Goal: Transaction & Acquisition: Purchase product/service

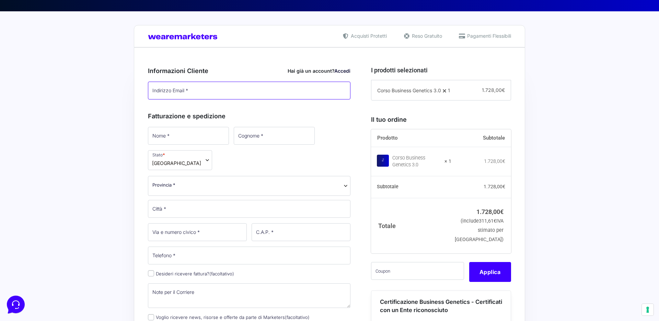
click at [214, 93] on input "Indirizzo Email *" at bounding box center [249, 91] width 203 height 18
click at [209, 93] on input "Indirizzo Email *" at bounding box center [249, 91] width 203 height 18
type input "[EMAIL_ADDRESS][DOMAIN_NAME]"
click at [264, 113] on h3 "Fatturazione e spedizione" at bounding box center [249, 116] width 203 height 9
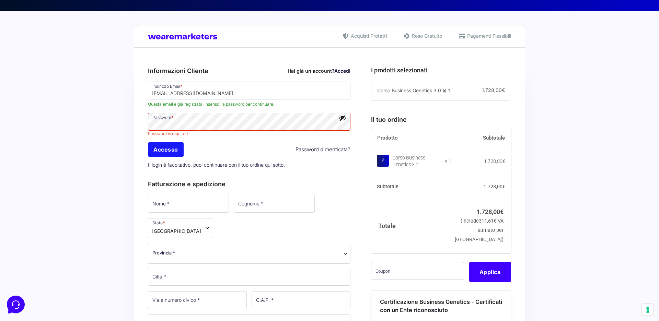
click at [161, 148] on input "Accesso" at bounding box center [166, 150] width 36 height 14
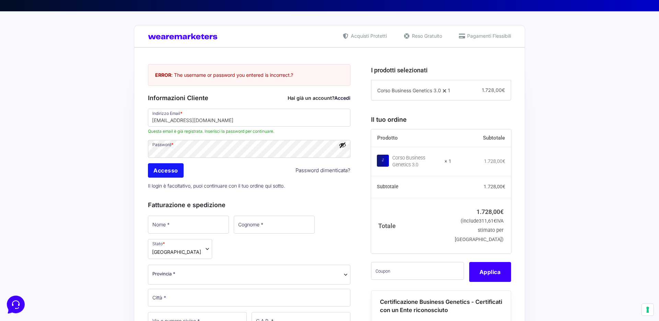
click at [165, 170] on input "Accesso" at bounding box center [166, 170] width 36 height 14
click at [225, 123] on input "[EMAIL_ADDRESS][DOMAIN_NAME]" at bounding box center [249, 118] width 203 height 18
click at [342, 121] on input "[EMAIL_ADDRESS][DOMAIN_NAME]" at bounding box center [249, 118] width 203 height 18
click at [175, 171] on input "Accesso" at bounding box center [166, 170] width 36 height 14
click at [160, 171] on input "Accesso" at bounding box center [166, 170] width 36 height 14
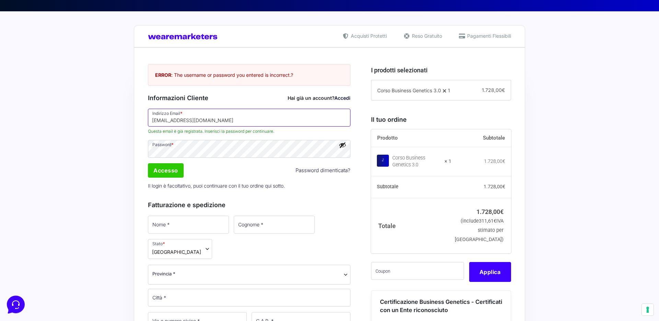
click at [336, 115] on input "[EMAIL_ADDRESS][DOMAIN_NAME]" at bounding box center [249, 118] width 203 height 18
click at [339, 118] on input "[EMAIL_ADDRESS][DOMAIN_NAME]" at bounding box center [249, 118] width 203 height 18
click at [161, 172] on input "Accesso" at bounding box center [166, 170] width 36 height 14
click at [166, 167] on input "Accesso" at bounding box center [166, 170] width 36 height 14
click at [342, 146] on button "Mostra password" at bounding box center [343, 145] width 8 height 8
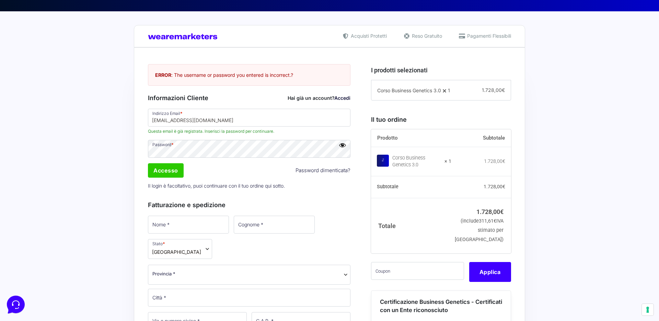
click at [342, 146] on button "Nascondi password" at bounding box center [343, 145] width 8 height 8
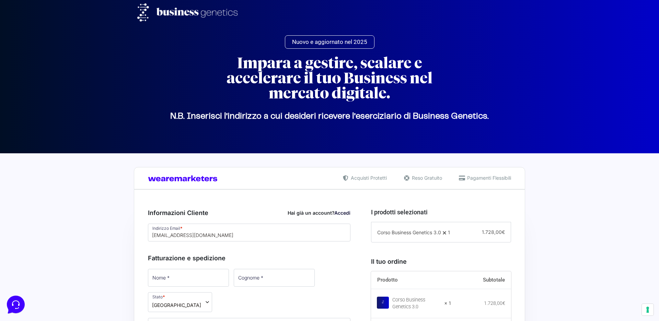
scroll to position [142, 0]
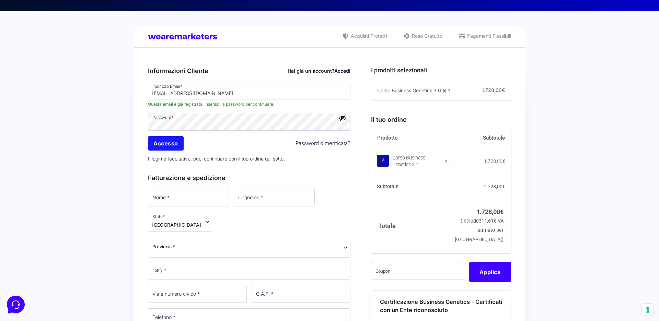
click at [164, 146] on input "Accesso" at bounding box center [166, 143] width 36 height 14
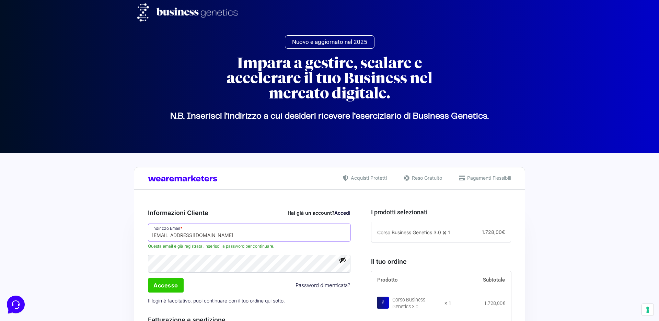
scroll to position [113, 0]
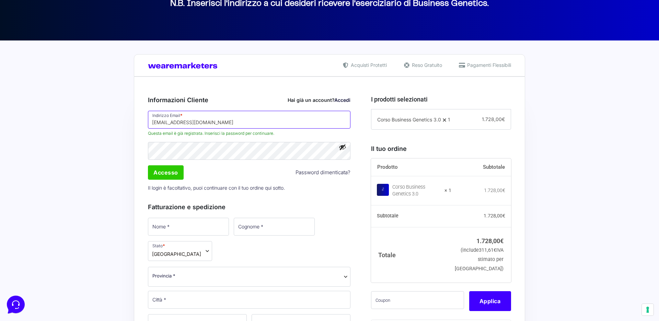
click at [340, 125] on input "[EMAIL_ADDRESS][DOMAIN_NAME]" at bounding box center [249, 120] width 203 height 18
click at [161, 178] on input "Accesso" at bounding box center [166, 173] width 36 height 14
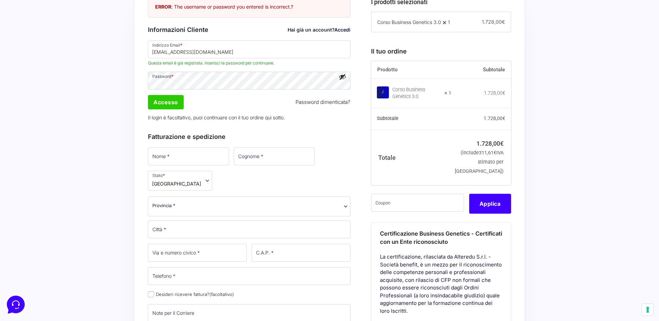
scroll to position [197, 0]
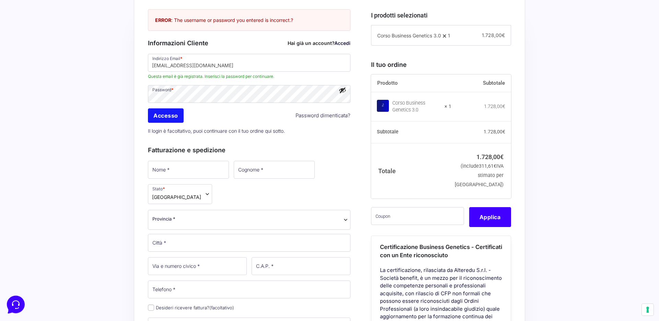
click at [176, 114] on input "Accesso" at bounding box center [166, 116] width 36 height 14
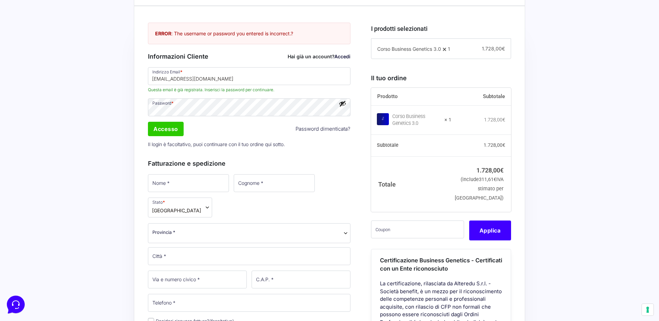
scroll to position [119, 0]
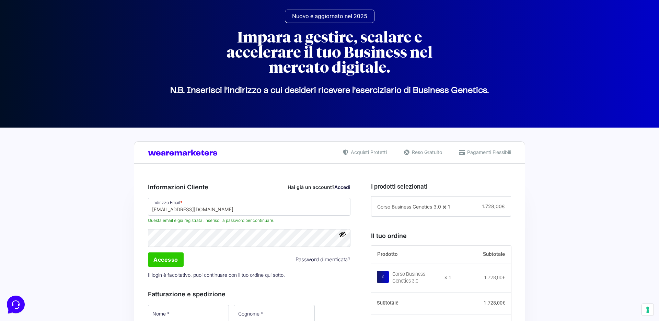
click at [340, 186] on link "Accedi" at bounding box center [342, 187] width 16 height 6
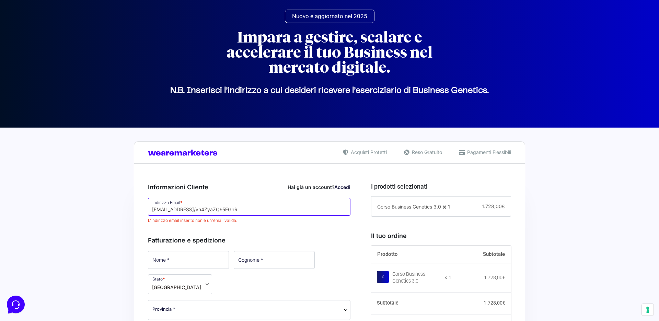
scroll to position [94, 0]
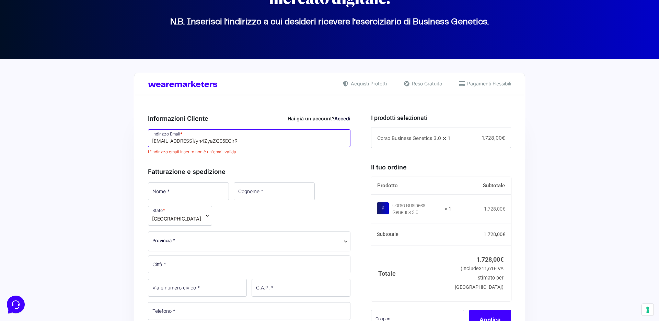
drag, startPoint x: 272, startPoint y: 144, endPoint x: 216, endPoint y: 142, distance: 56.0
click at [216, 142] on input "gionatangallitelli@gmail.com2/yn4ZyaZQ95EG!rR" at bounding box center [249, 138] width 203 height 18
type input "[EMAIL_ADDRESS][DOMAIN_NAME]"
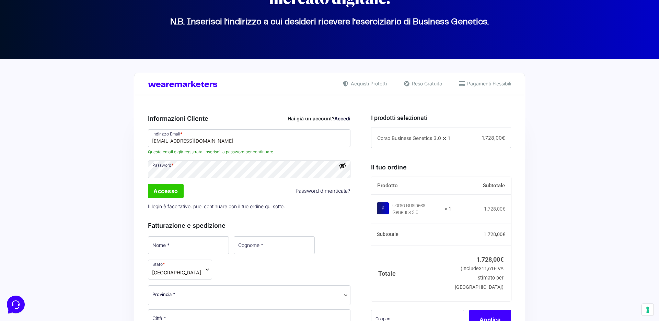
click at [272, 152] on span "Questa email è già registrata. Inserisci la password per continuare." at bounding box center [249, 152] width 203 height 6
click at [156, 185] on input "Accesso" at bounding box center [166, 191] width 36 height 14
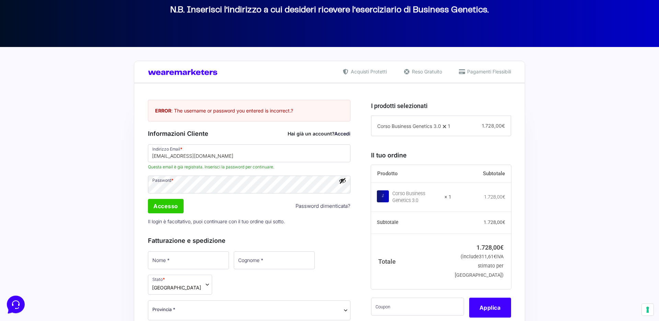
scroll to position [119, 0]
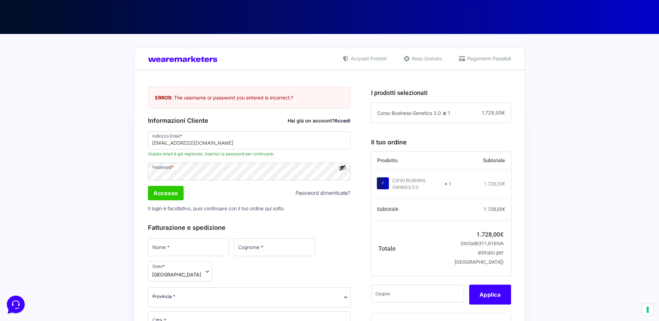
click at [320, 194] on link "Password dimenticata?" at bounding box center [323, 194] width 55 height 8
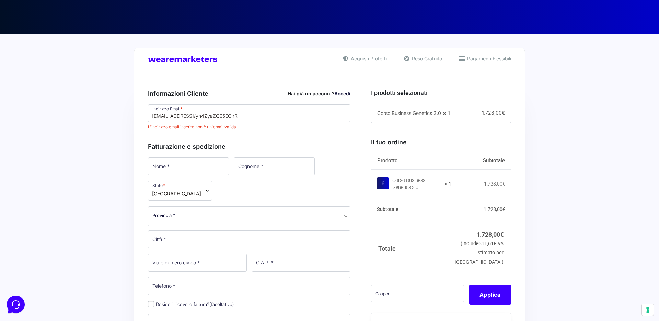
scroll to position [119, 0]
drag, startPoint x: 265, startPoint y: 115, endPoint x: 259, endPoint y: 115, distance: 6.2
drag, startPoint x: 259, startPoint y: 115, endPoint x: 146, endPoint y: 112, distance: 112.7
click at [146, 112] on p "Indirizzo Email * gionatangallitelli@gmail.com2/yn4ZyaZQ95EG!rR L'indirizzo ema…" at bounding box center [249, 117] width 207 height 28
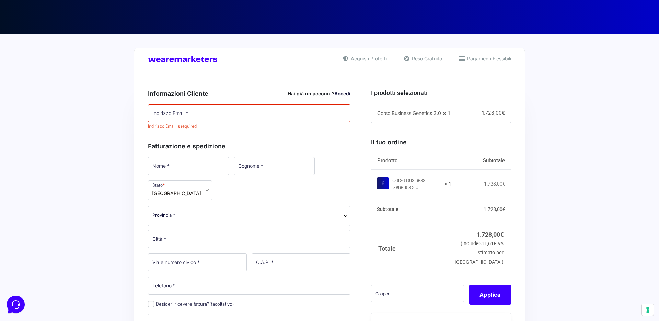
click at [237, 98] on h3 "Informazioni Cliente Hai già un account? Accedi" at bounding box center [249, 93] width 203 height 9
click at [226, 114] on input "Indirizzo Email *" at bounding box center [249, 113] width 203 height 18
type input "[EMAIL_ADDRESS][DOMAIN_NAME]"
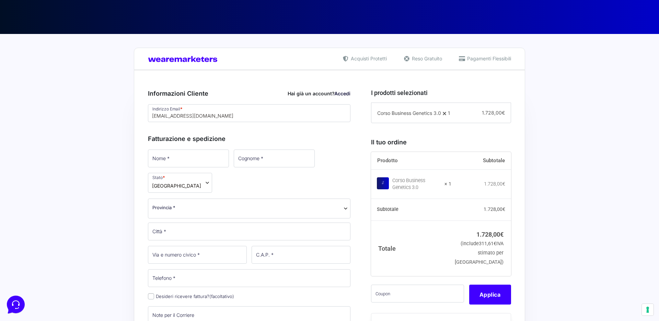
click at [314, 141] on div "Fatturazione e spedizione Nome * Cognome * Stato * Seleziona un paese / una reg…" at bounding box center [249, 259] width 203 height 265
click at [254, 113] on input "[EMAIL_ADDRESS][DOMAIN_NAME]" at bounding box center [249, 113] width 203 height 18
click at [291, 129] on div "Fatturazione e spedizione Nome * Cognome * Stato * Seleziona un paese / una reg…" at bounding box center [249, 259] width 203 height 265
click at [339, 94] on link "Accedi" at bounding box center [342, 94] width 16 height 6
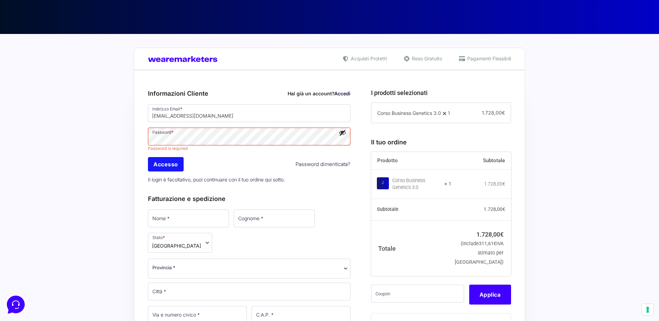
click at [170, 163] on input "Accesso" at bounding box center [166, 164] width 36 height 14
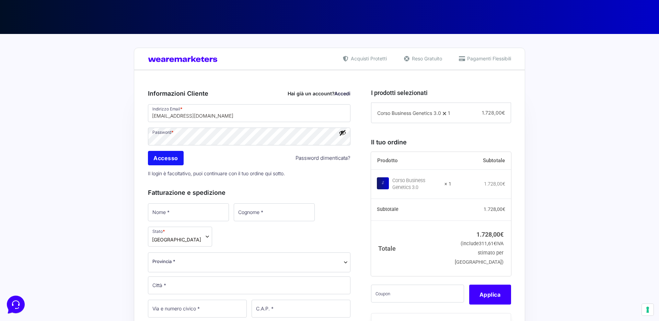
click at [176, 160] on input "Accesso" at bounding box center [166, 158] width 36 height 14
click at [166, 156] on input "Accesso" at bounding box center [166, 158] width 36 height 14
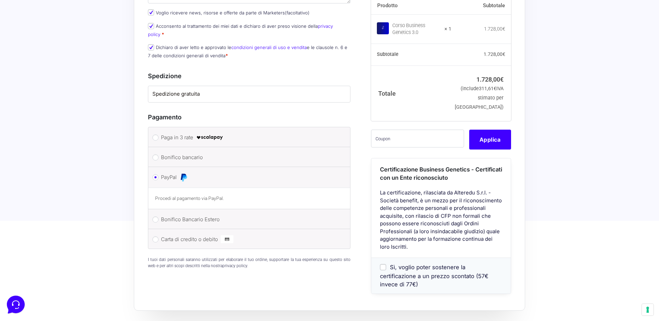
click at [221, 152] on label "Bonifico bancario" at bounding box center [248, 157] width 174 height 10
click at [159, 155] on input "Bonifico bancario" at bounding box center [155, 158] width 6 height 6
radio input "true"
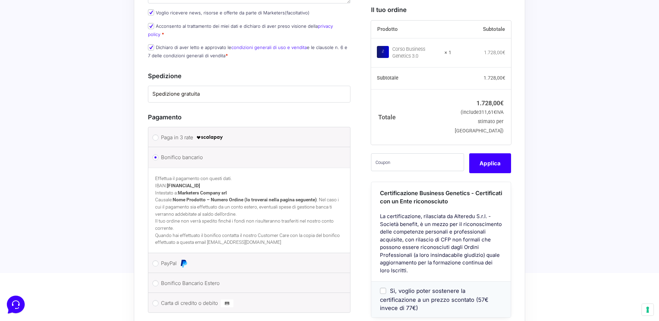
scroll to position [502, 0]
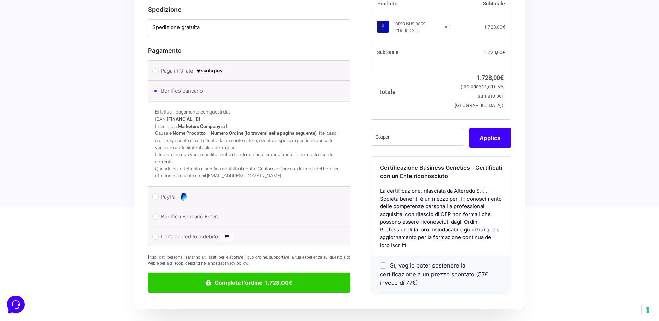
click at [204, 212] on label "Bonifico Bancario Estero" at bounding box center [248, 217] width 174 height 10
click at [159, 214] on input "Bonifico Bancario Estero" at bounding box center [155, 217] width 6 height 6
radio input "true"
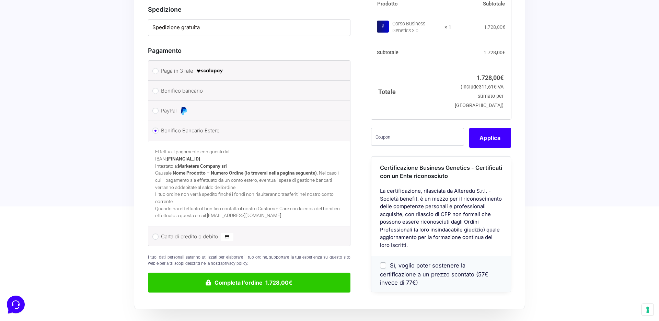
click at [196, 232] on label "Carta di credito o debito" at bounding box center [248, 237] width 174 height 10
click at [159, 234] on input "Carta di credito o debito" at bounding box center [155, 237] width 6 height 6
radio input "true"
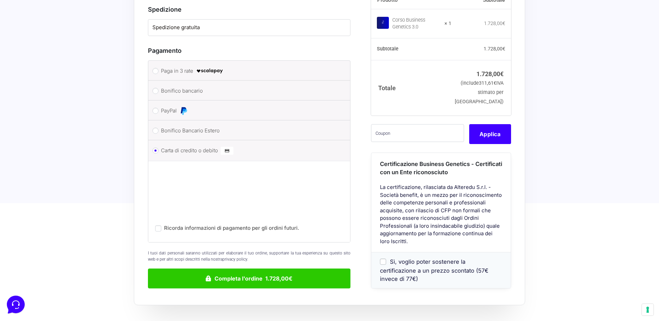
scroll to position [435, 0]
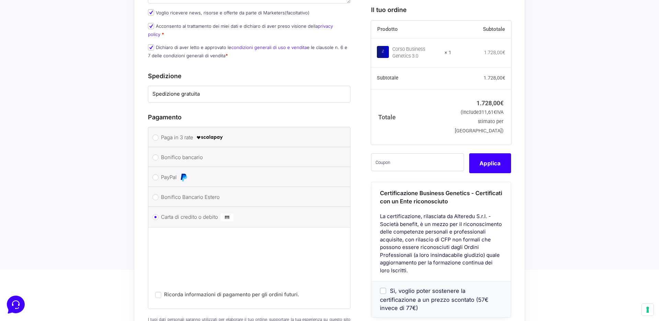
click at [181, 173] on img at bounding box center [184, 177] width 8 height 8
click at [159, 174] on input "PayPal" at bounding box center [155, 177] width 6 height 6
radio input "true"
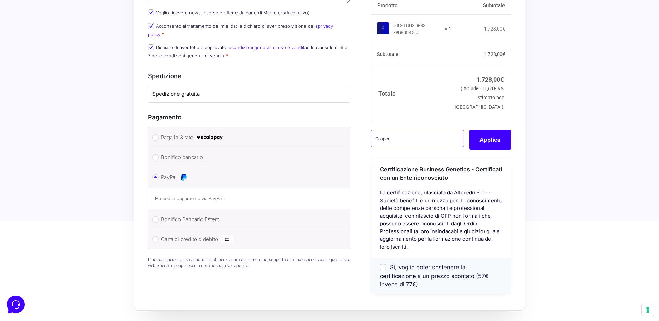
click at [401, 132] on input "text" at bounding box center [417, 139] width 93 height 18
click at [397, 144] on input "text" at bounding box center [417, 139] width 93 height 18
paste input "CLIPRO200BG"
type input "CLIPRO200BG"
click at [482, 141] on button "Applica" at bounding box center [490, 140] width 42 height 20
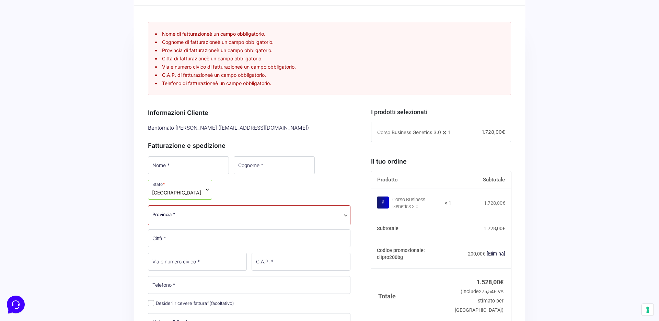
scroll to position [249, 0]
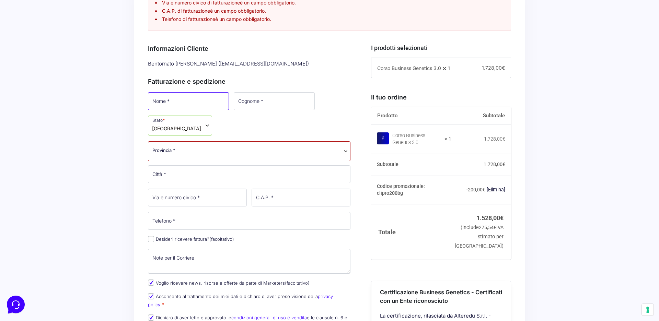
click at [204, 96] on input "Nome *" at bounding box center [188, 101] width 81 height 18
type input "Gionatan"
type input "Gallitelli"
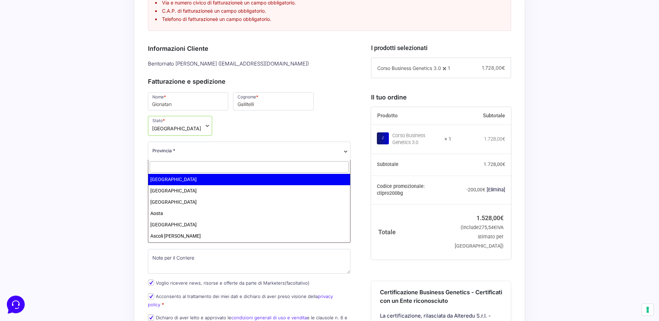
click at [198, 151] on span "Provincia *" at bounding box center [249, 150] width 194 height 7
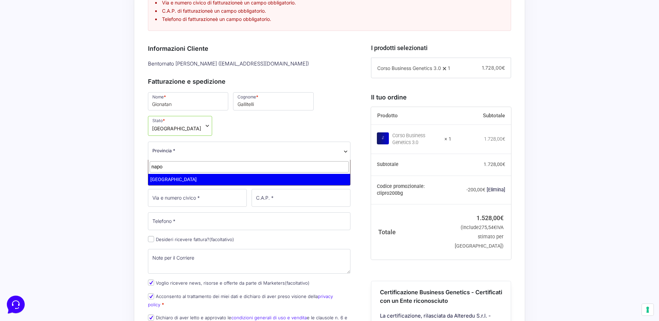
type input "napo"
select select "NA"
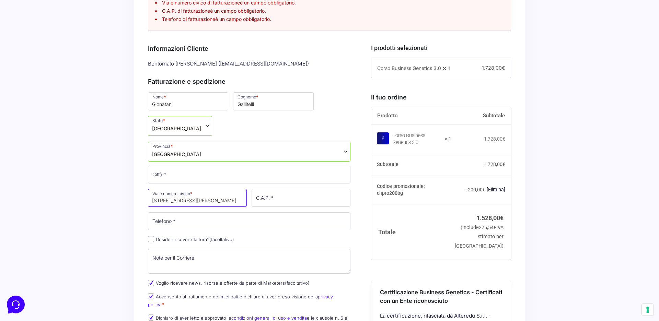
type input "Via Sandro Botticelli 4"
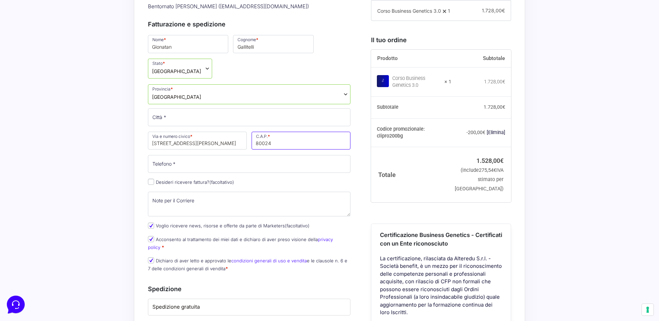
type input "80024"
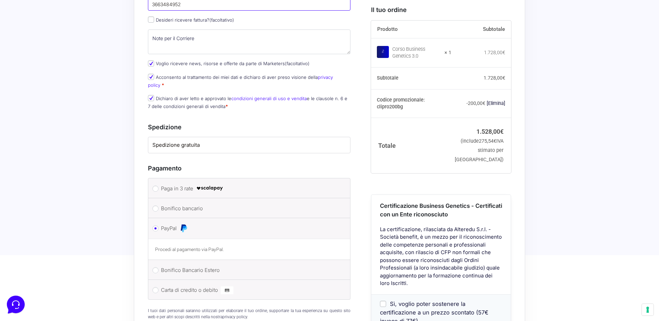
scroll to position [477, 0]
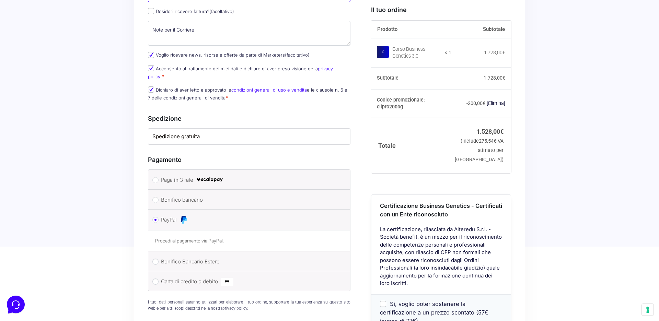
type input "3663484952"
click at [199, 133] on label "Spedizione gratuita" at bounding box center [249, 137] width 194 height 8
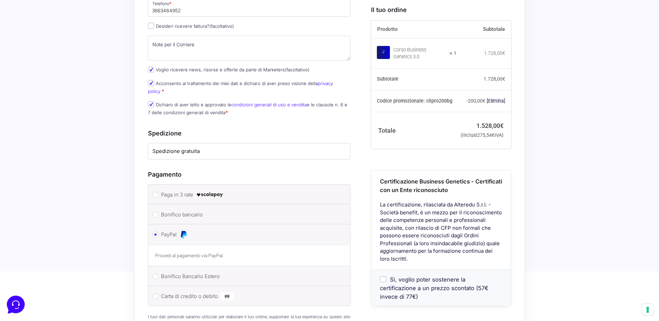
scroll to position [465, 0]
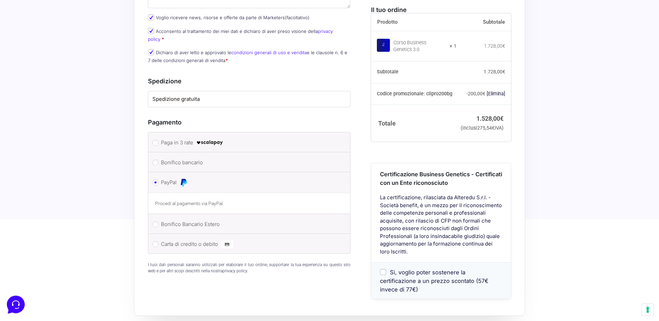
type input "Cardito"
